Goal: Task Accomplishment & Management: Use online tool/utility

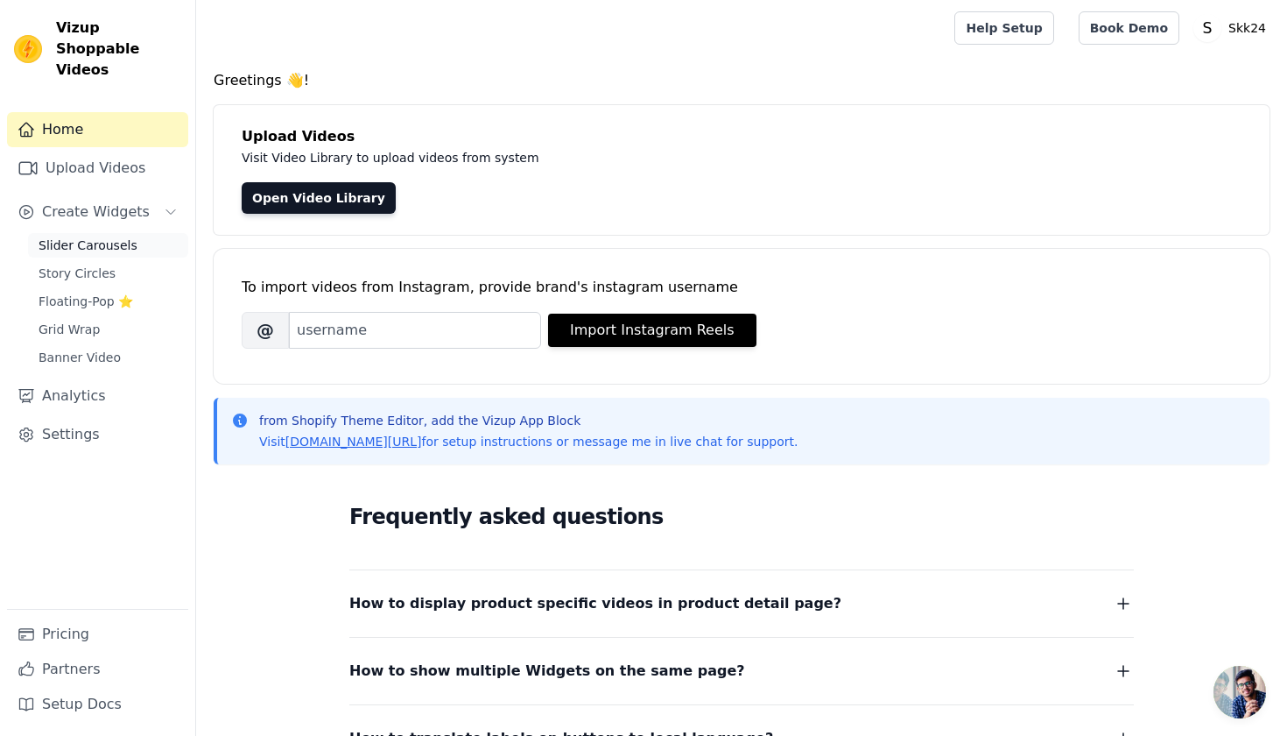
click at [98, 236] on span "Slider Carousels" at bounding box center [88, 245] width 99 height 18
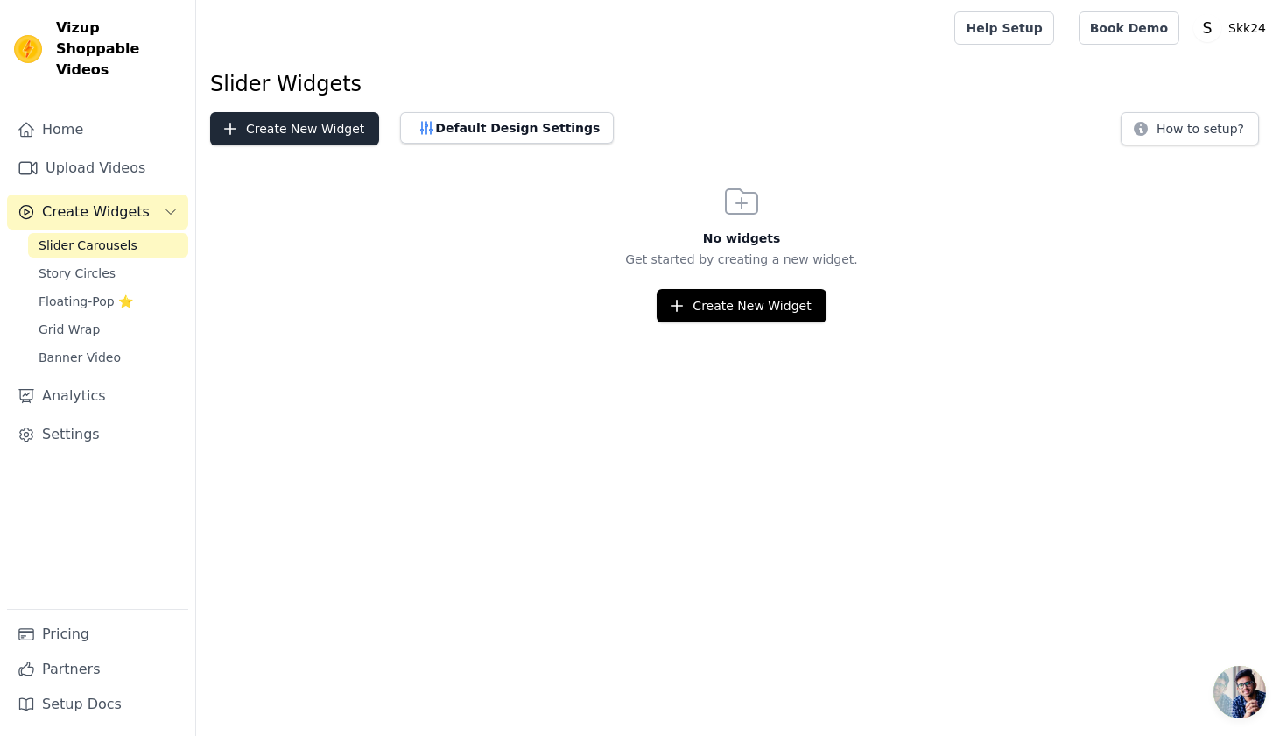
click at [337, 128] on button "Create New Widget" at bounding box center [294, 128] width 169 height 33
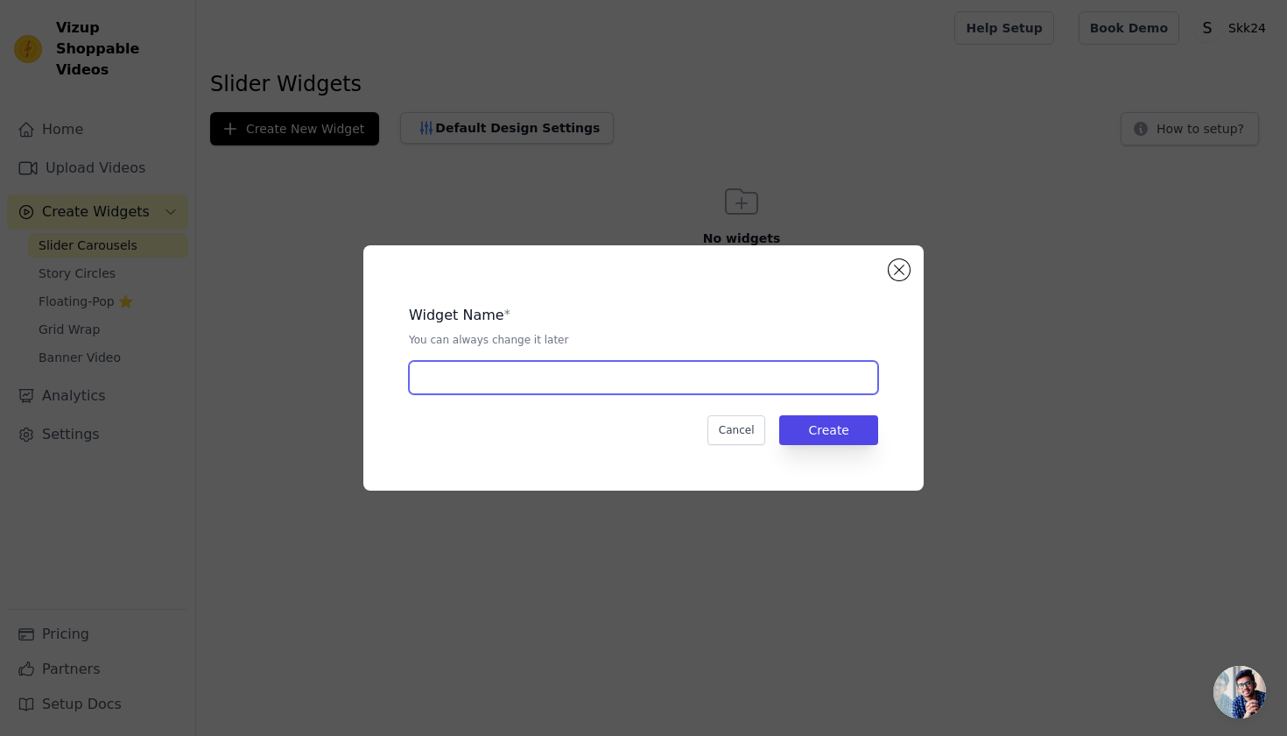
click at [573, 377] on input "text" at bounding box center [643, 377] width 469 height 33
type input "U"
click at [426, 374] on input "Soppen" at bounding box center [643, 377] width 469 height 33
click at [538, 369] on input "Shoppen" at bounding box center [643, 377] width 469 height 33
type input "SHOPPEN NACH [PERSON_NAME]"
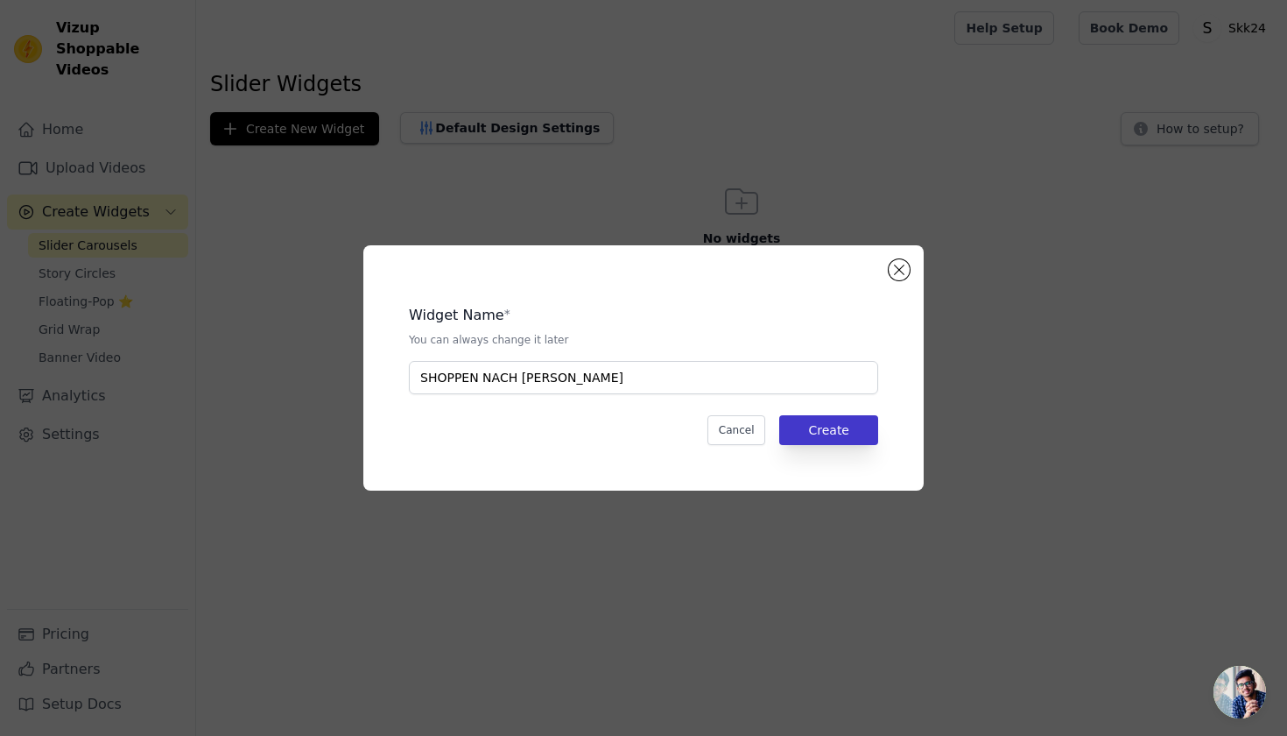
click at [845, 420] on button "Create" at bounding box center [828, 430] width 99 height 30
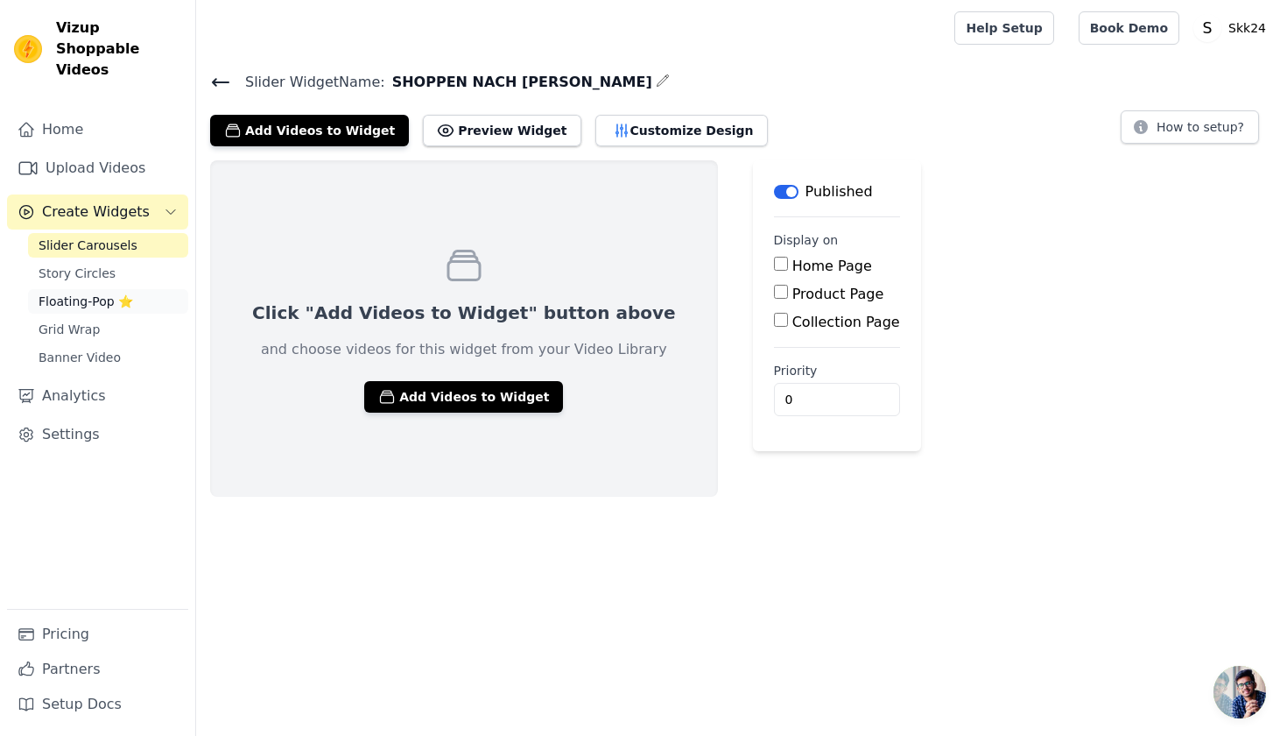
click at [132, 289] on link "Floating-Pop ⭐" at bounding box center [108, 301] width 160 height 25
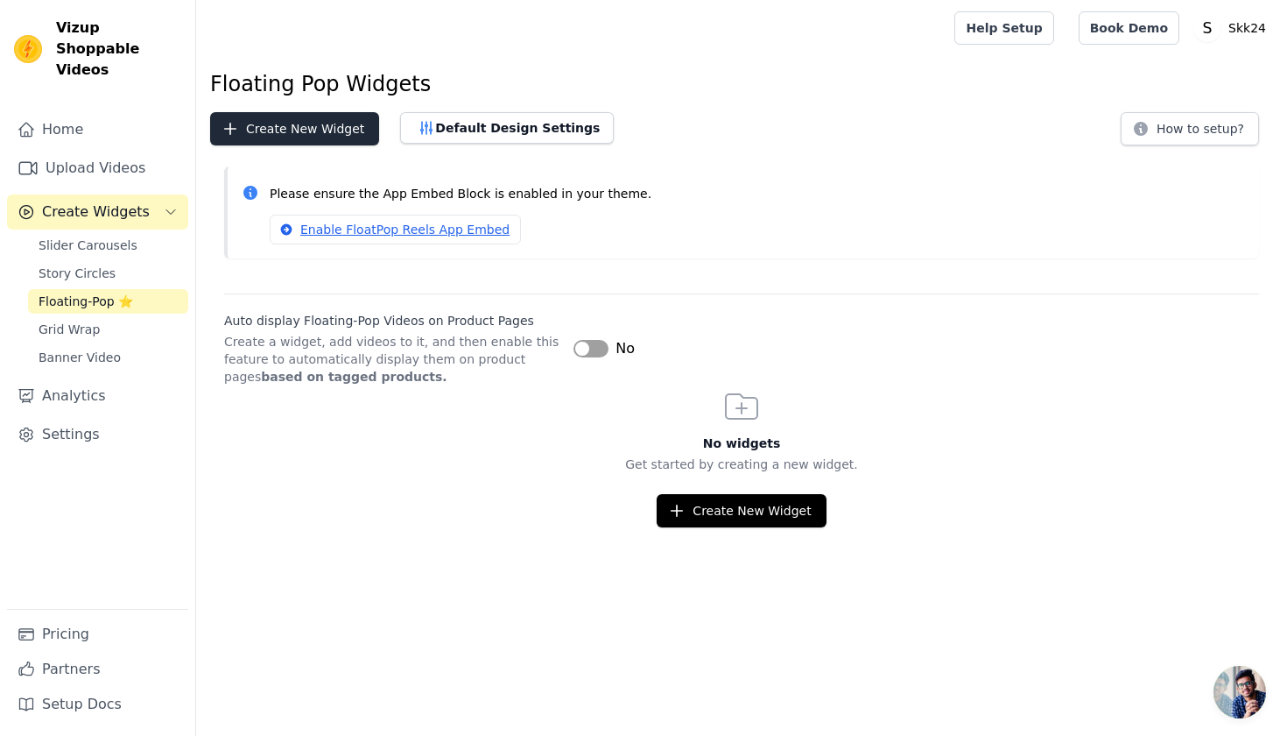
click at [271, 130] on button "Create New Widget" at bounding box center [294, 128] width 169 height 33
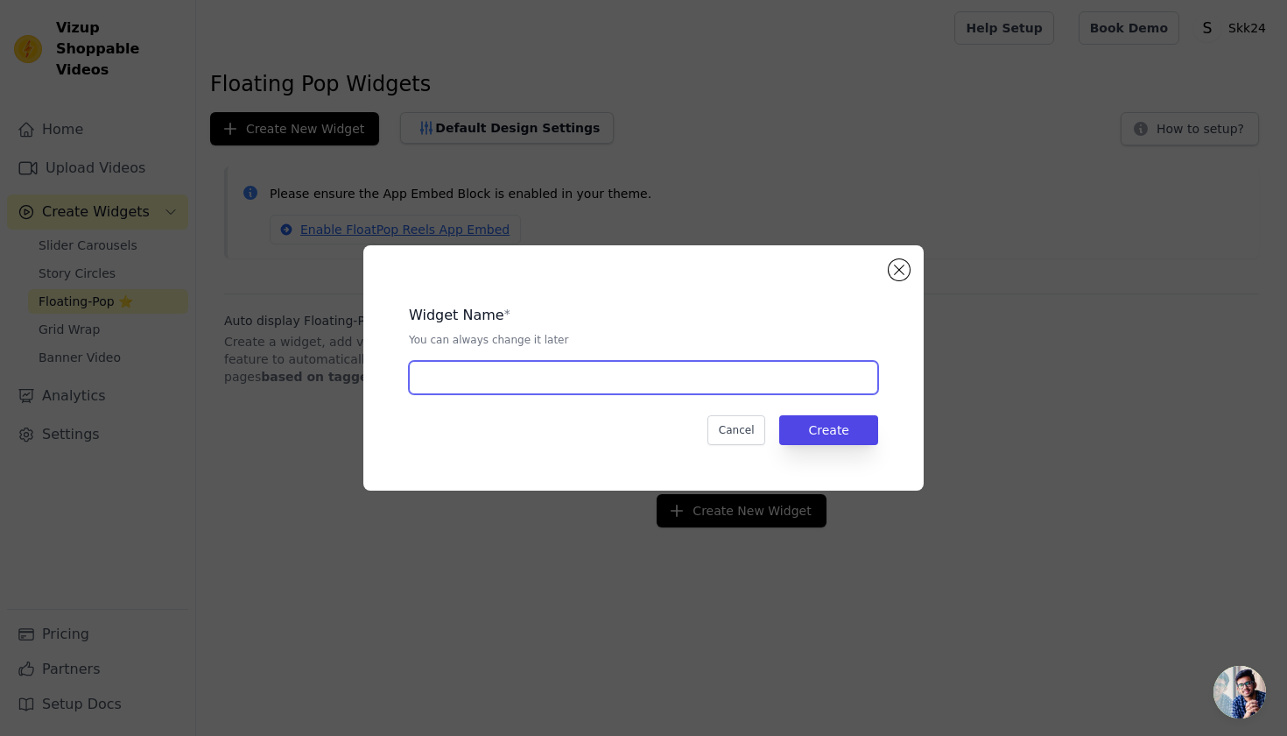
click at [485, 370] on input "text" at bounding box center [643, 377] width 469 height 33
type input "s"
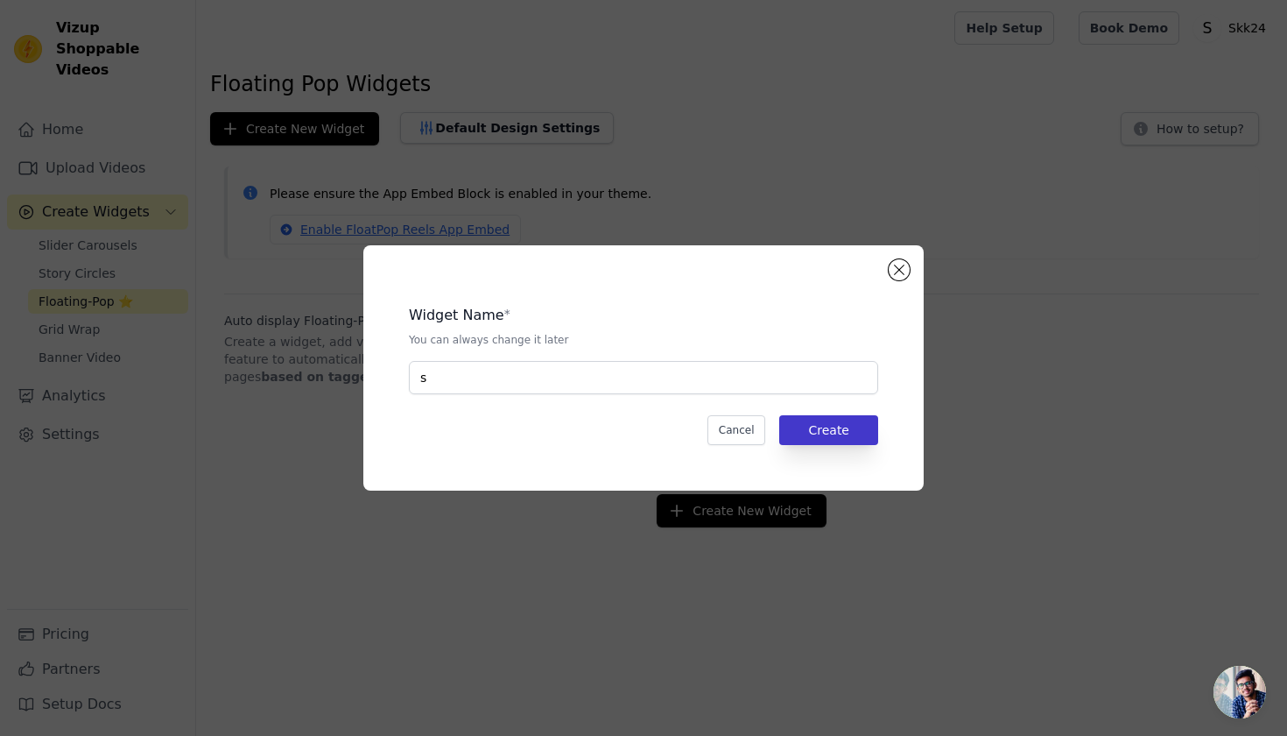
click at [801, 427] on button "Create" at bounding box center [828, 430] width 99 height 30
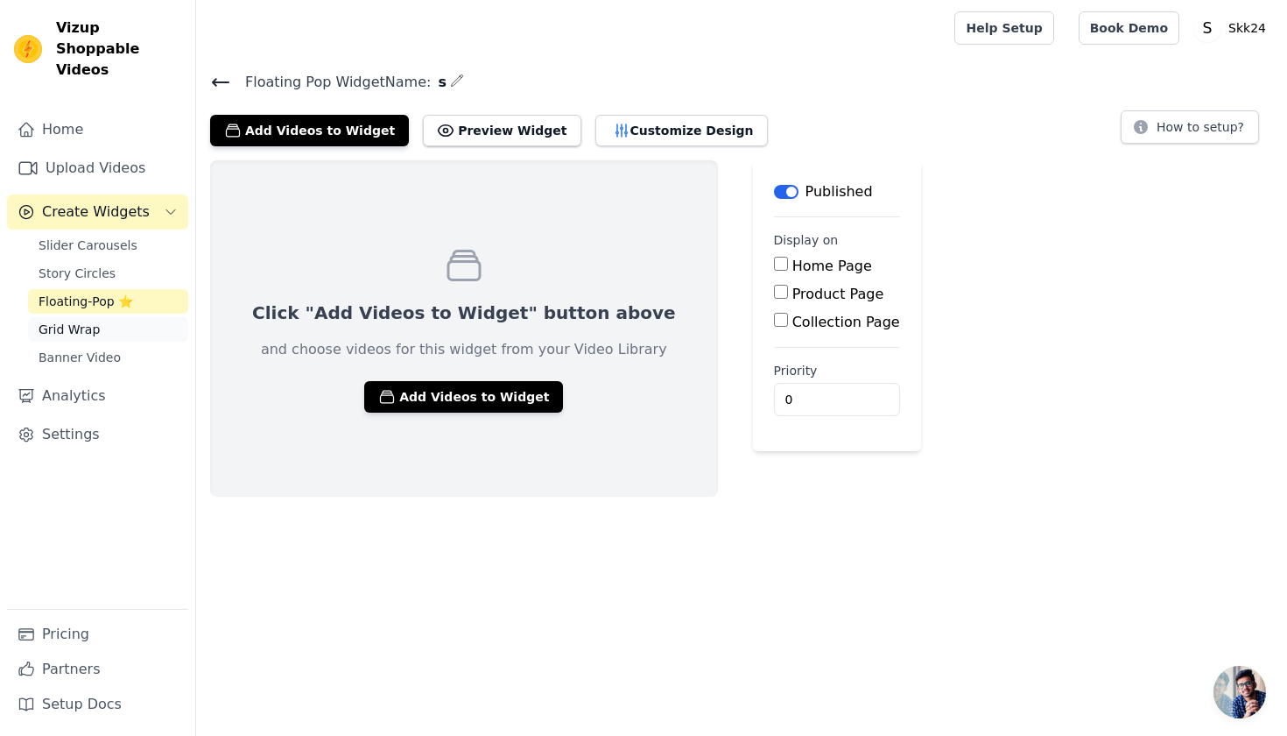
click at [107, 317] on link "Grid Wrap" at bounding box center [108, 329] width 160 height 25
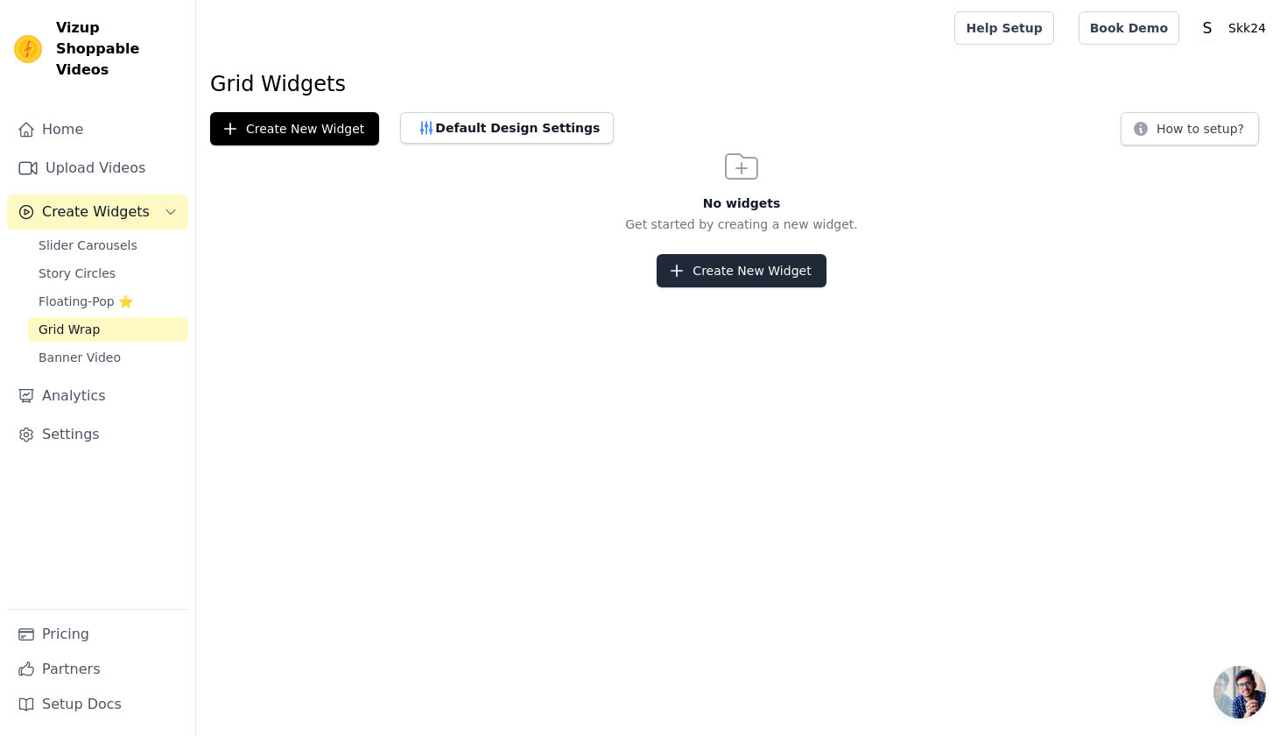
click at [771, 259] on button "Create New Widget" at bounding box center [741, 270] width 169 height 33
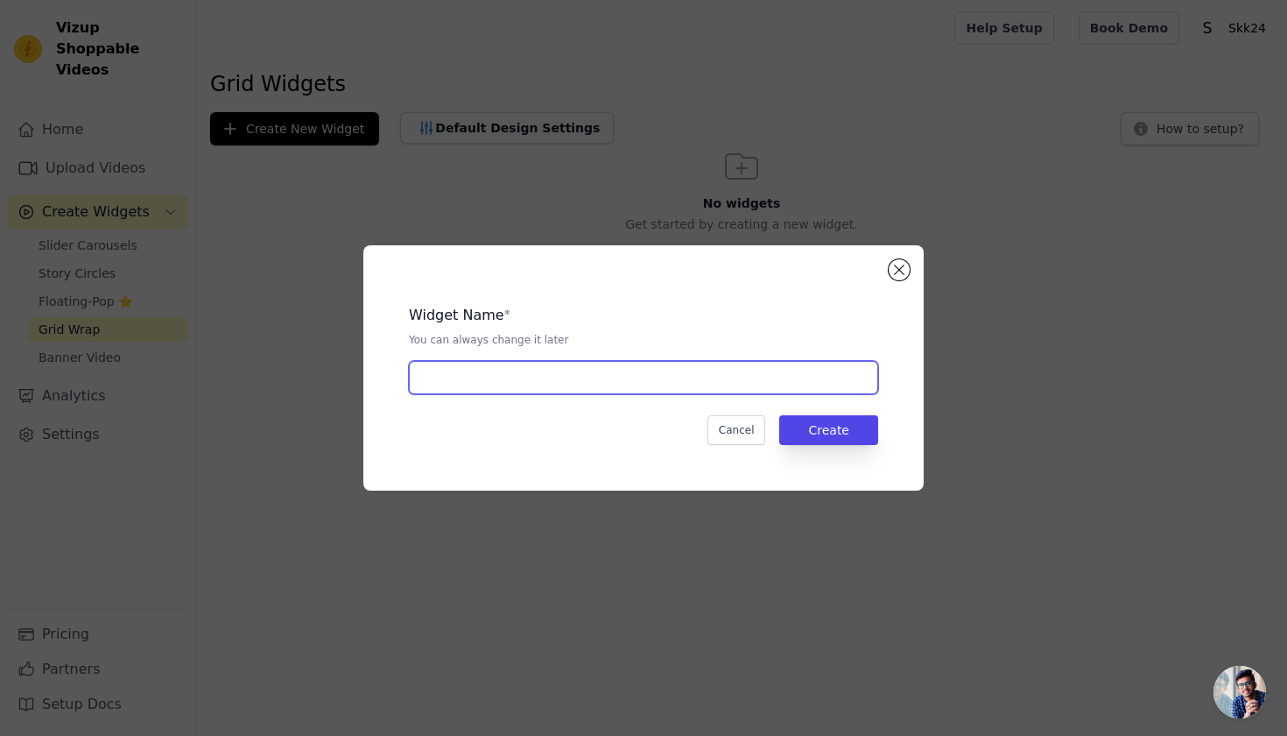
click at [661, 382] on input "text" at bounding box center [643, 377] width 469 height 33
type input "j"
click at [825, 406] on div "Widget Name * You can always change it later j Cancel Create" at bounding box center [643, 367] width 504 height 189
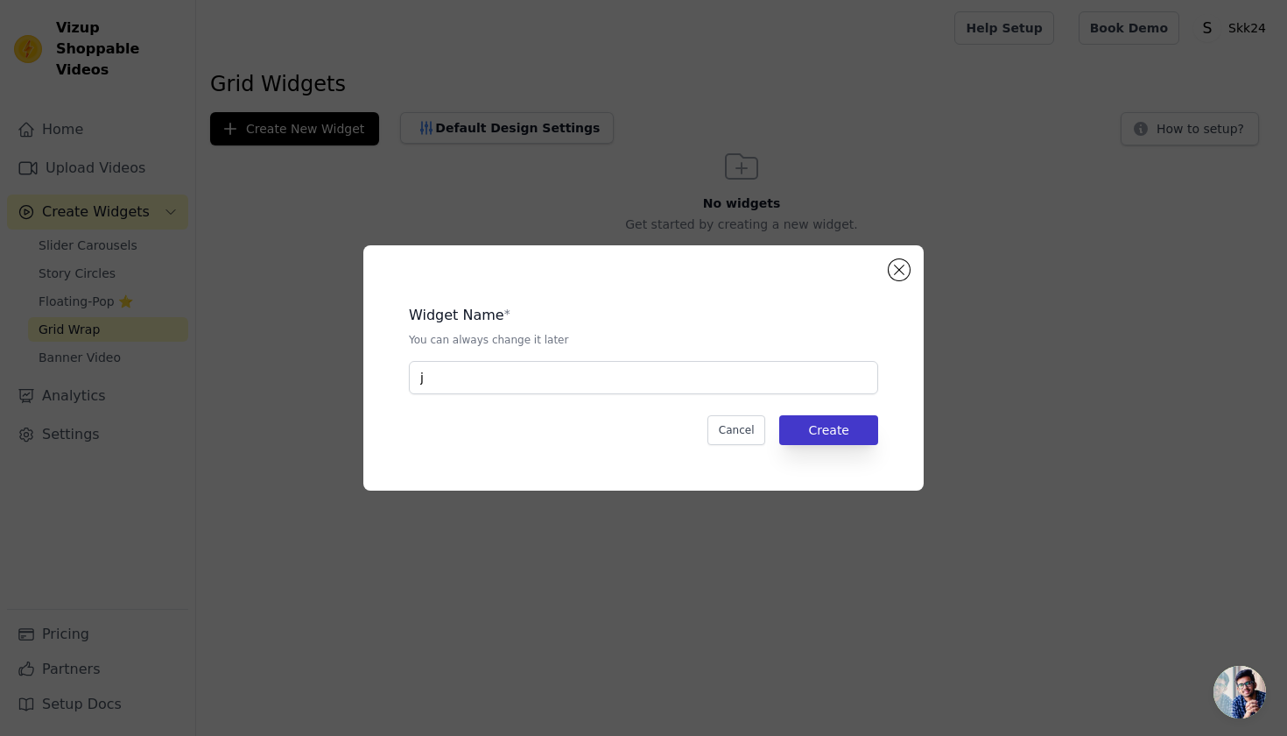
click at [819, 425] on button "Create" at bounding box center [828, 430] width 99 height 30
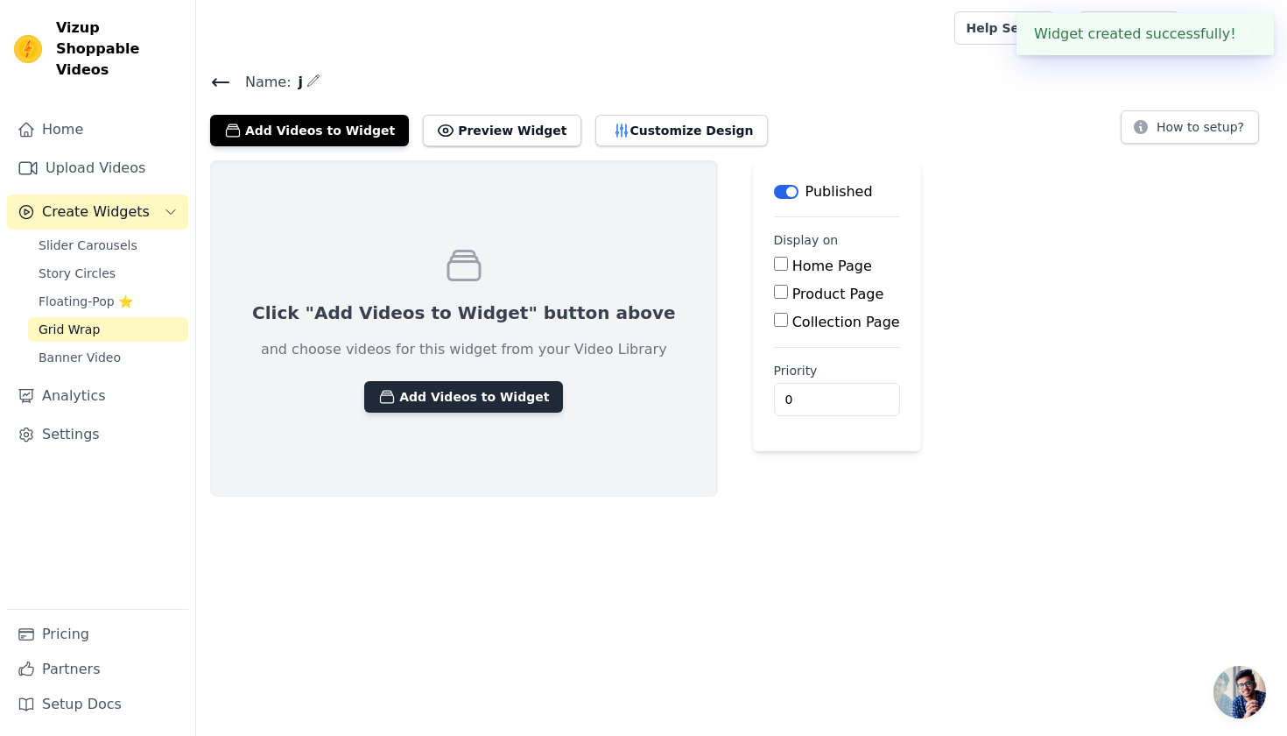
click at [444, 387] on button "Add Videos to Widget" at bounding box center [463, 397] width 199 height 32
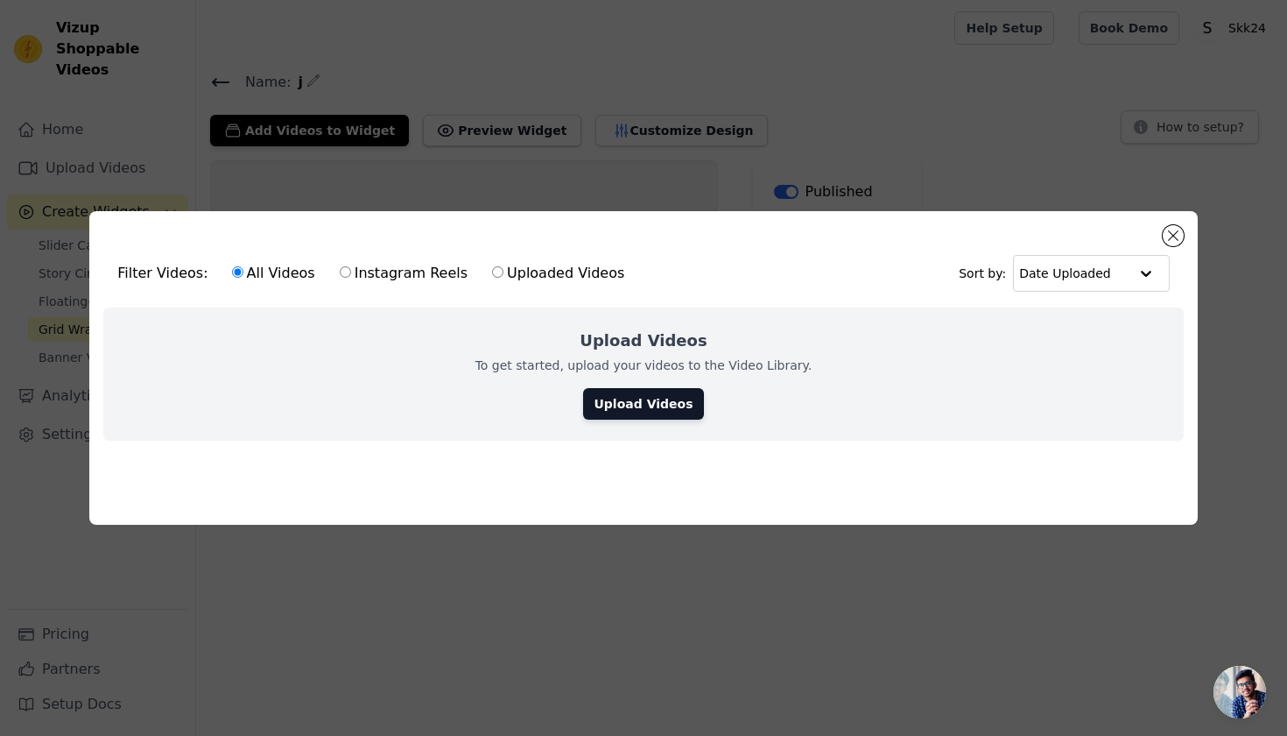
click at [1163, 229] on div "Filter Videos: All Videos Instagram Reels Uploaded Videos Sort by: Date Uploade…" at bounding box center [643, 368] width 1108 height 314
click at [1164, 236] on button "Close modal" at bounding box center [1173, 235] width 21 height 21
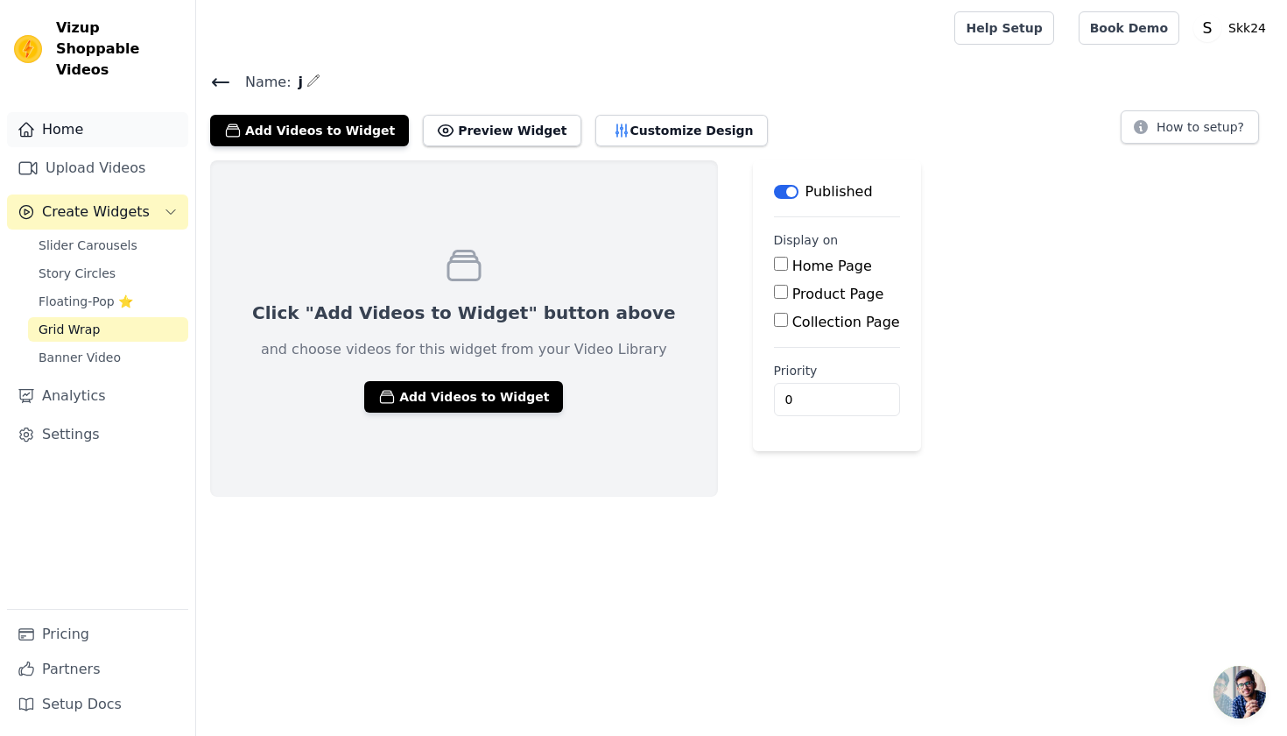
click at [52, 112] on link "Home" at bounding box center [97, 129] width 181 height 35
